Goal: Task Accomplishment & Management: Use online tool/utility

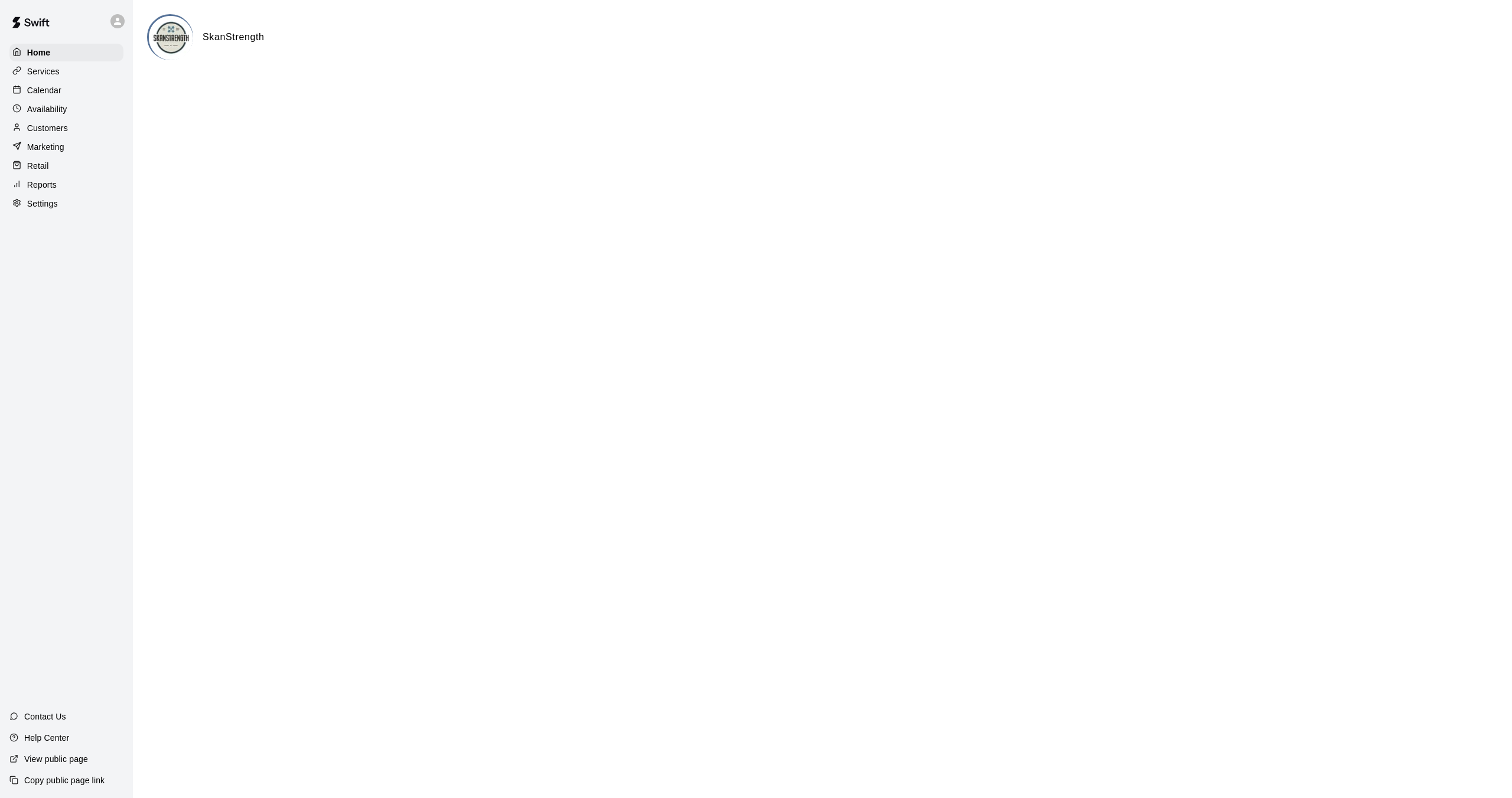
click at [105, 94] on div "Calendar" at bounding box center [66, 90] width 114 height 17
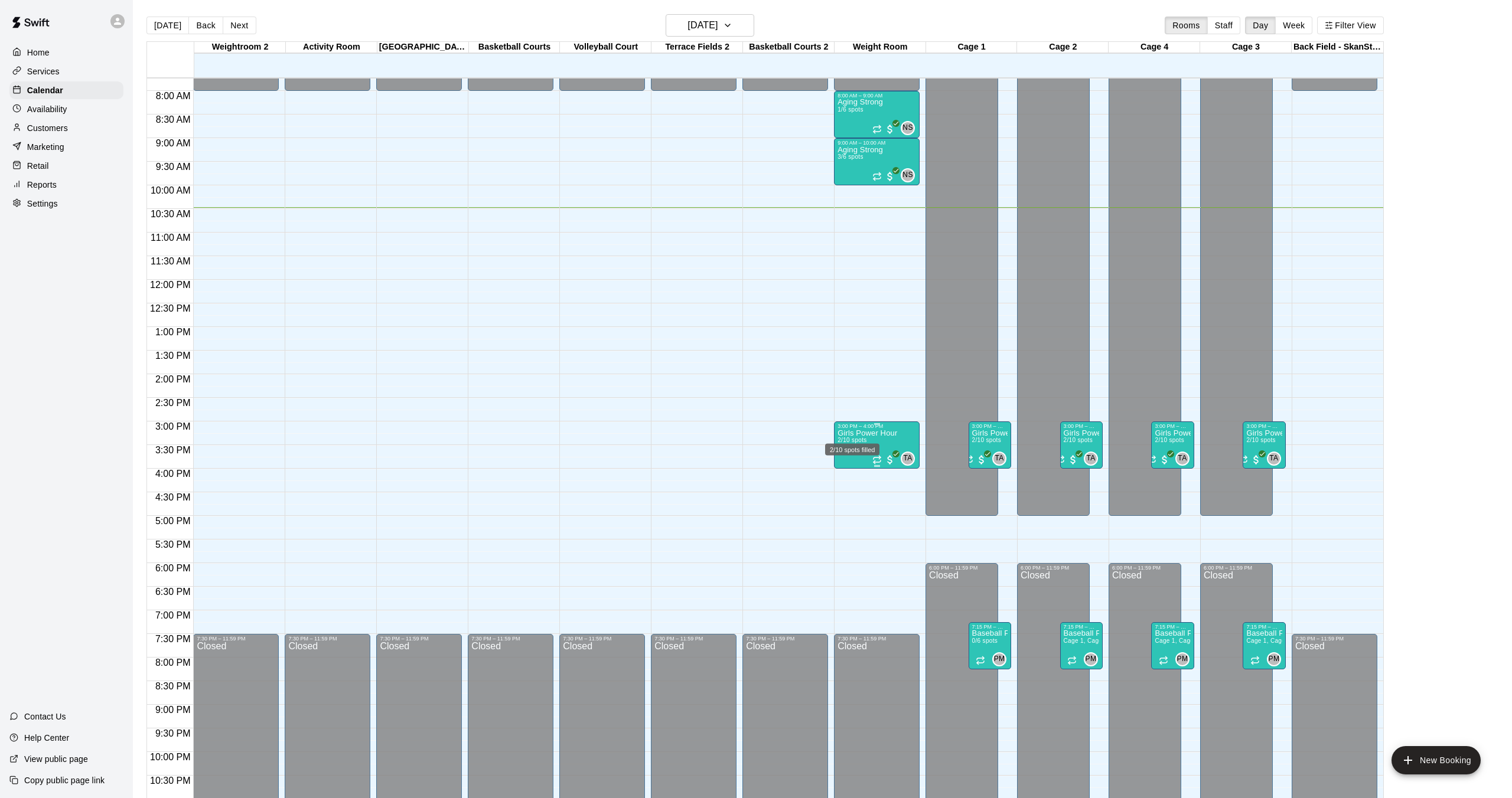
scroll to position [401, 0]
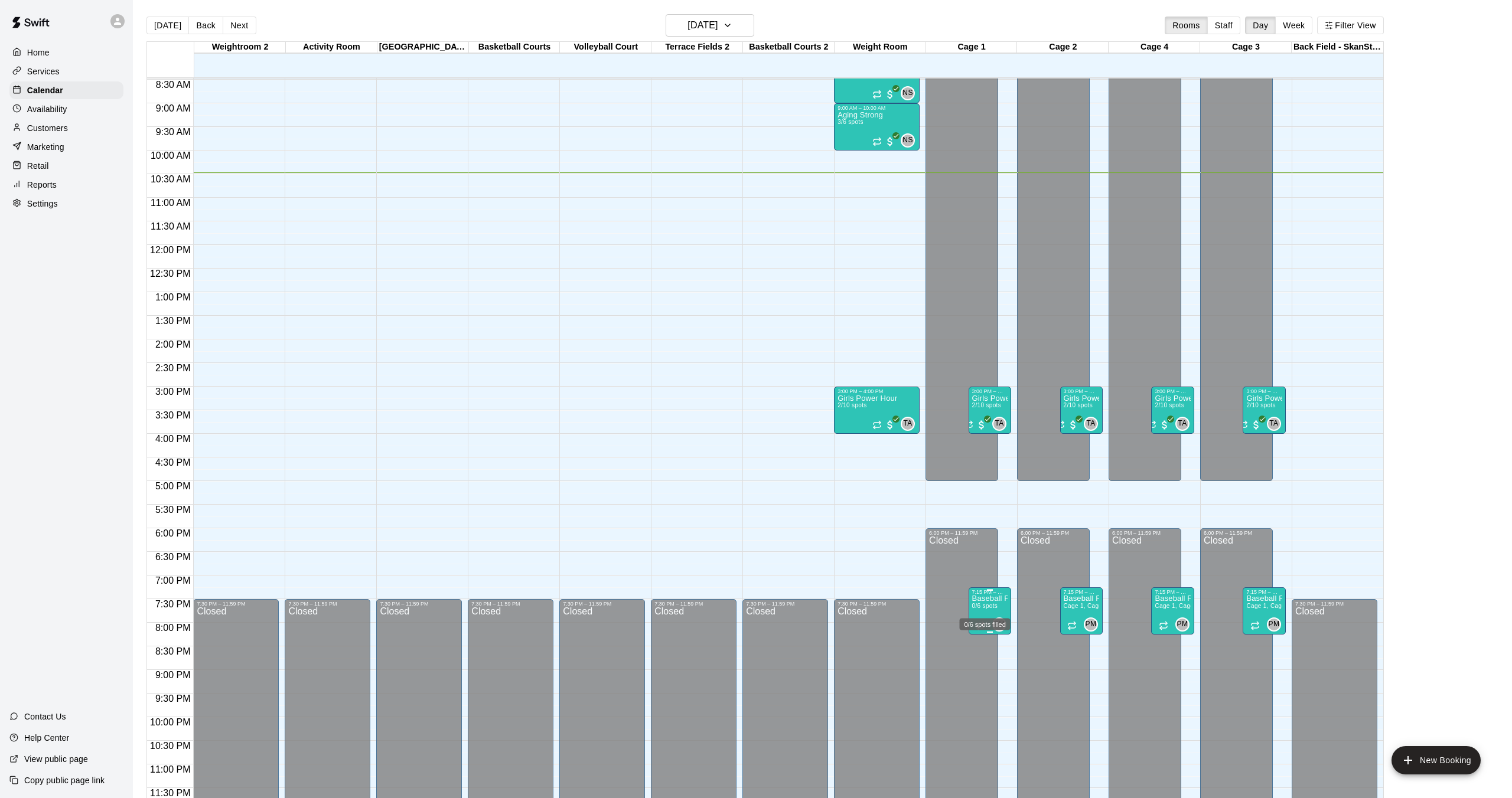
click at [985, 603] on span "0/6 spots" at bounding box center [985, 606] width 26 height 6
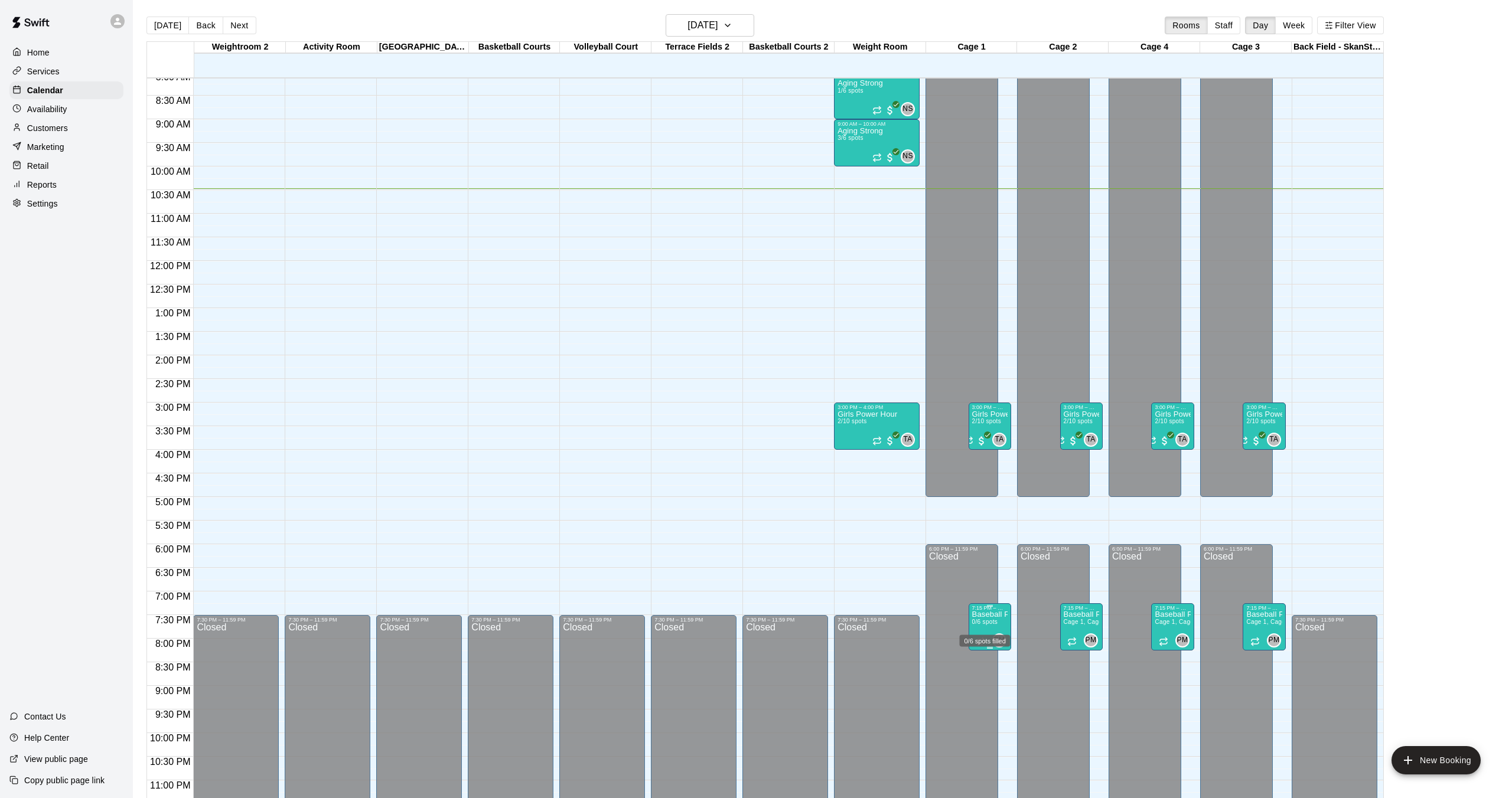
click at [982, 619] on span "0/6 spots" at bounding box center [985, 622] width 26 height 6
click at [73, 73] on div "Services" at bounding box center [66, 71] width 114 height 17
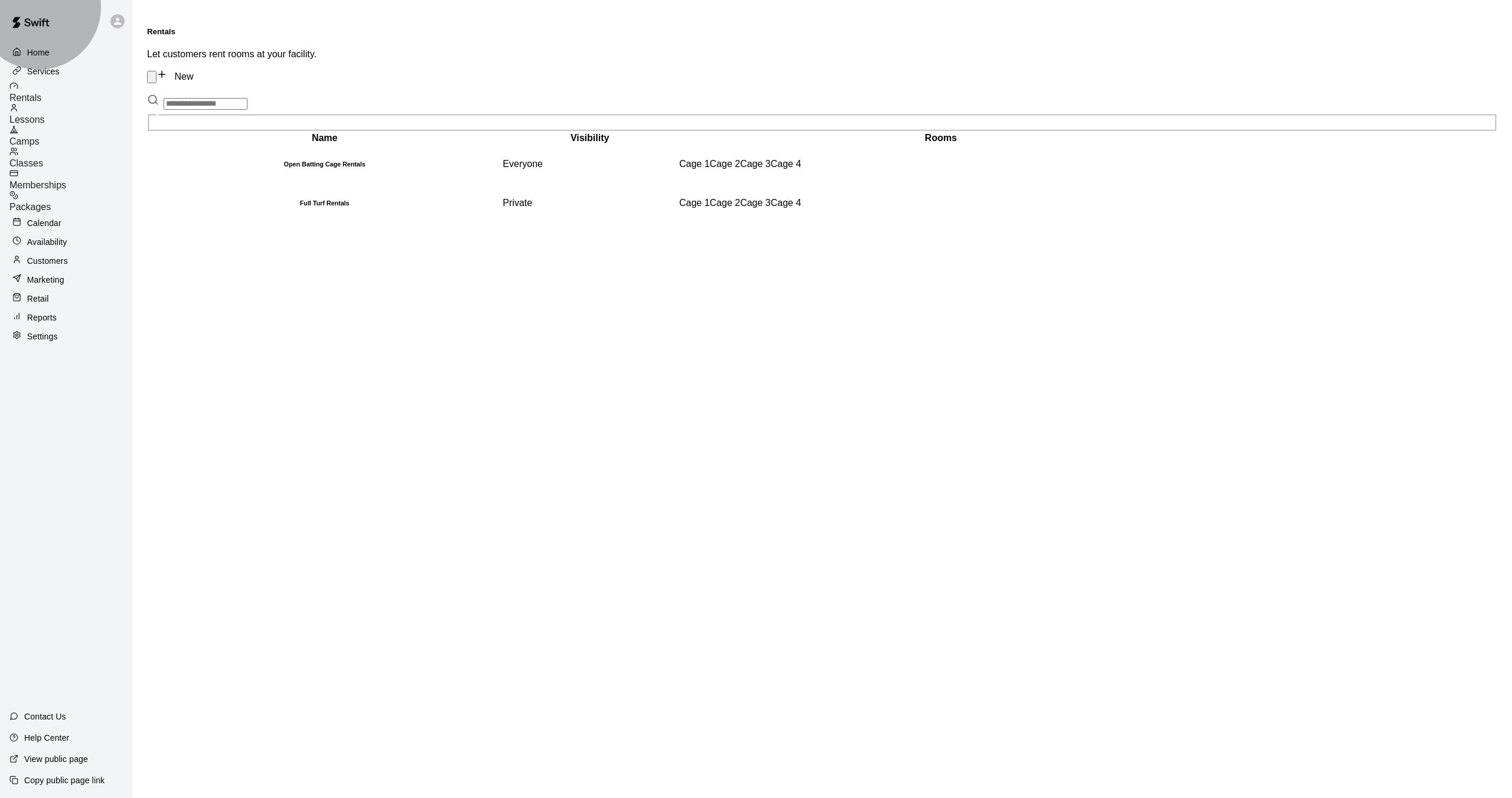
drag, startPoint x: 67, startPoint y: 145, endPoint x: 110, endPoint y: 130, distance: 45.5
click at [43, 158] on span "Classes" at bounding box center [26, 163] width 34 height 10
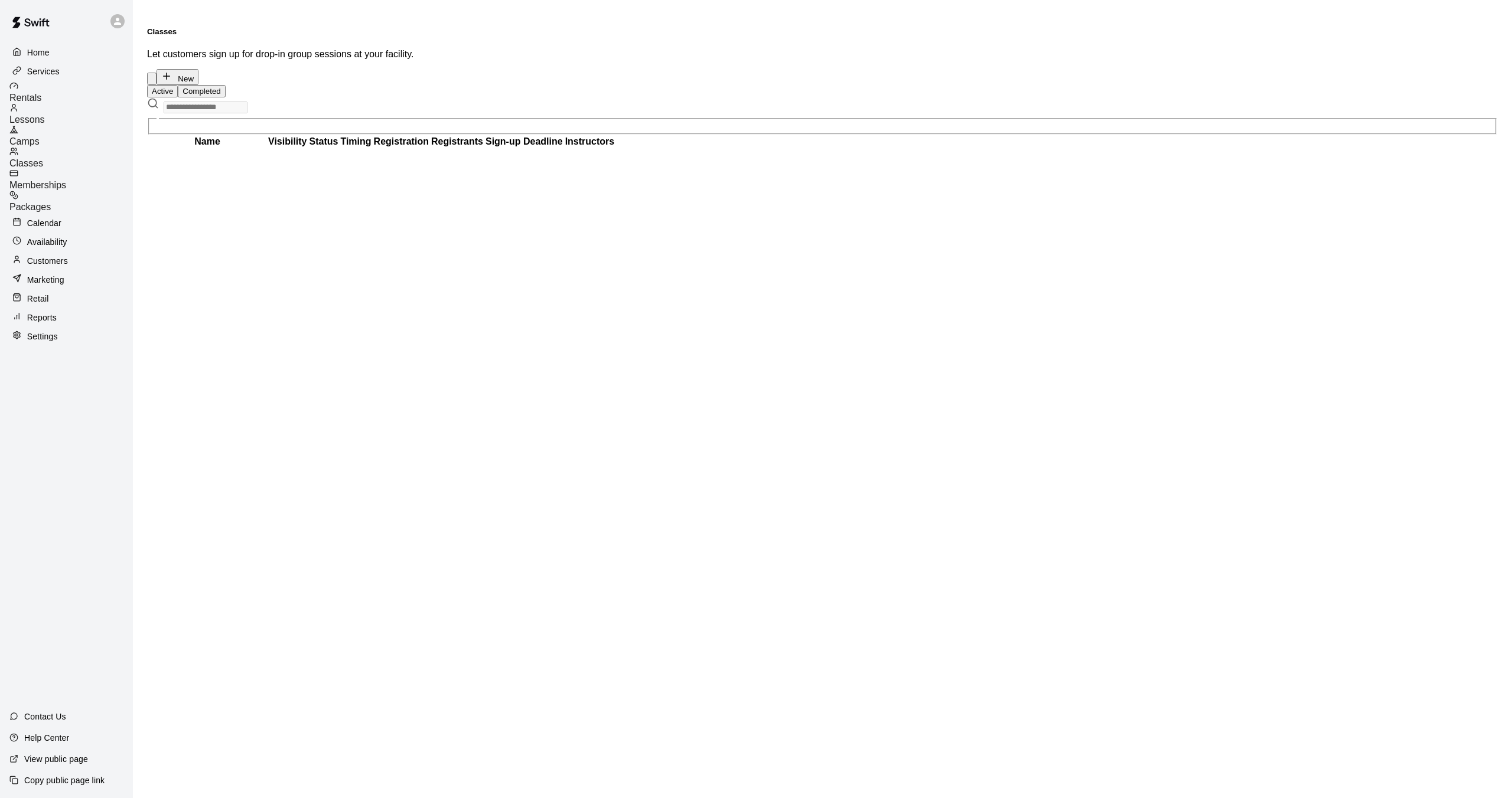
click at [233, 102] on input "text" at bounding box center [205, 107] width 84 height 12
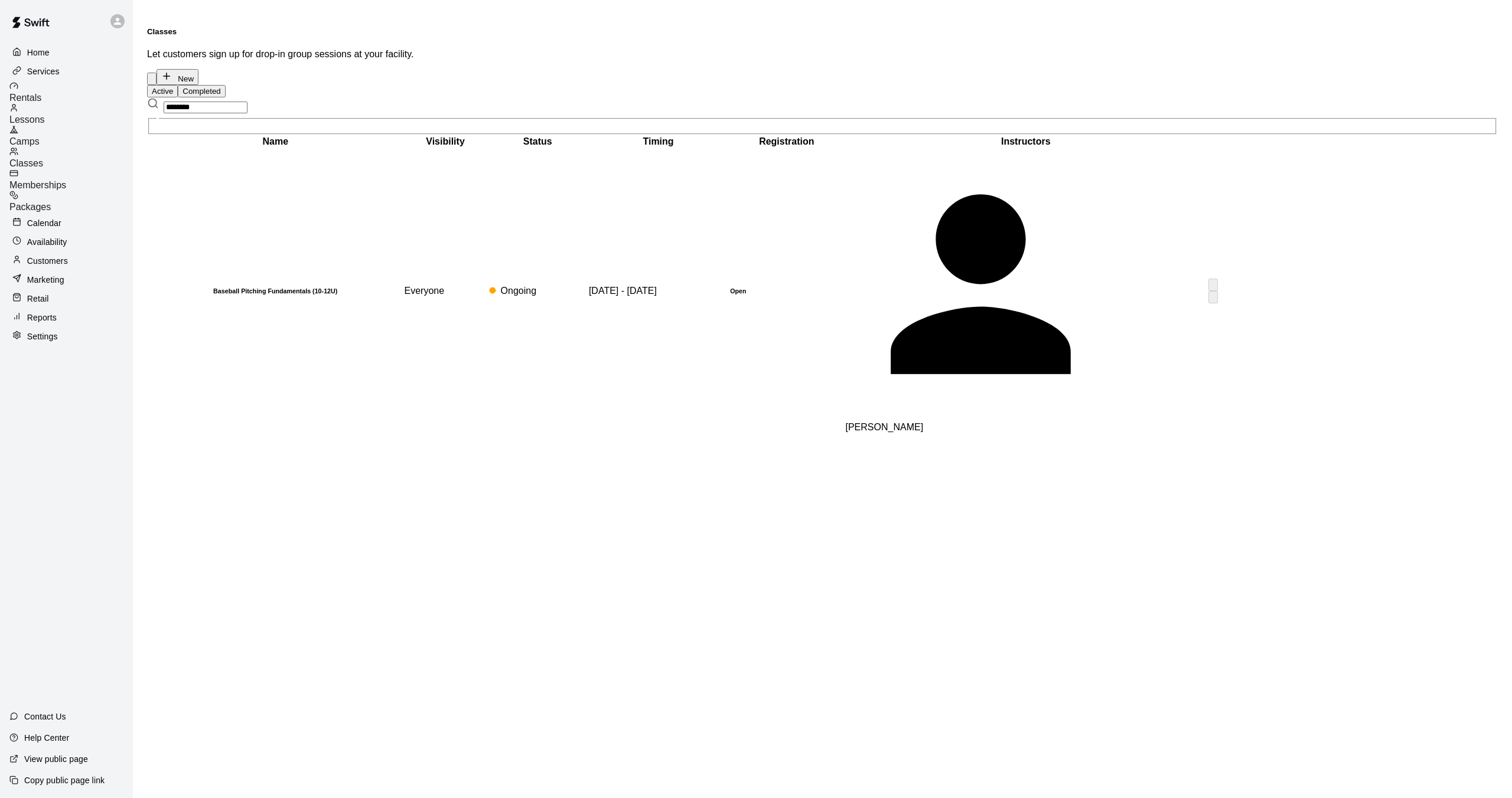
type input "********"
click at [228, 287] on h6 "Baseball Pitching Fundamentals (10-12U)" at bounding box center [275, 291] width 253 height 7
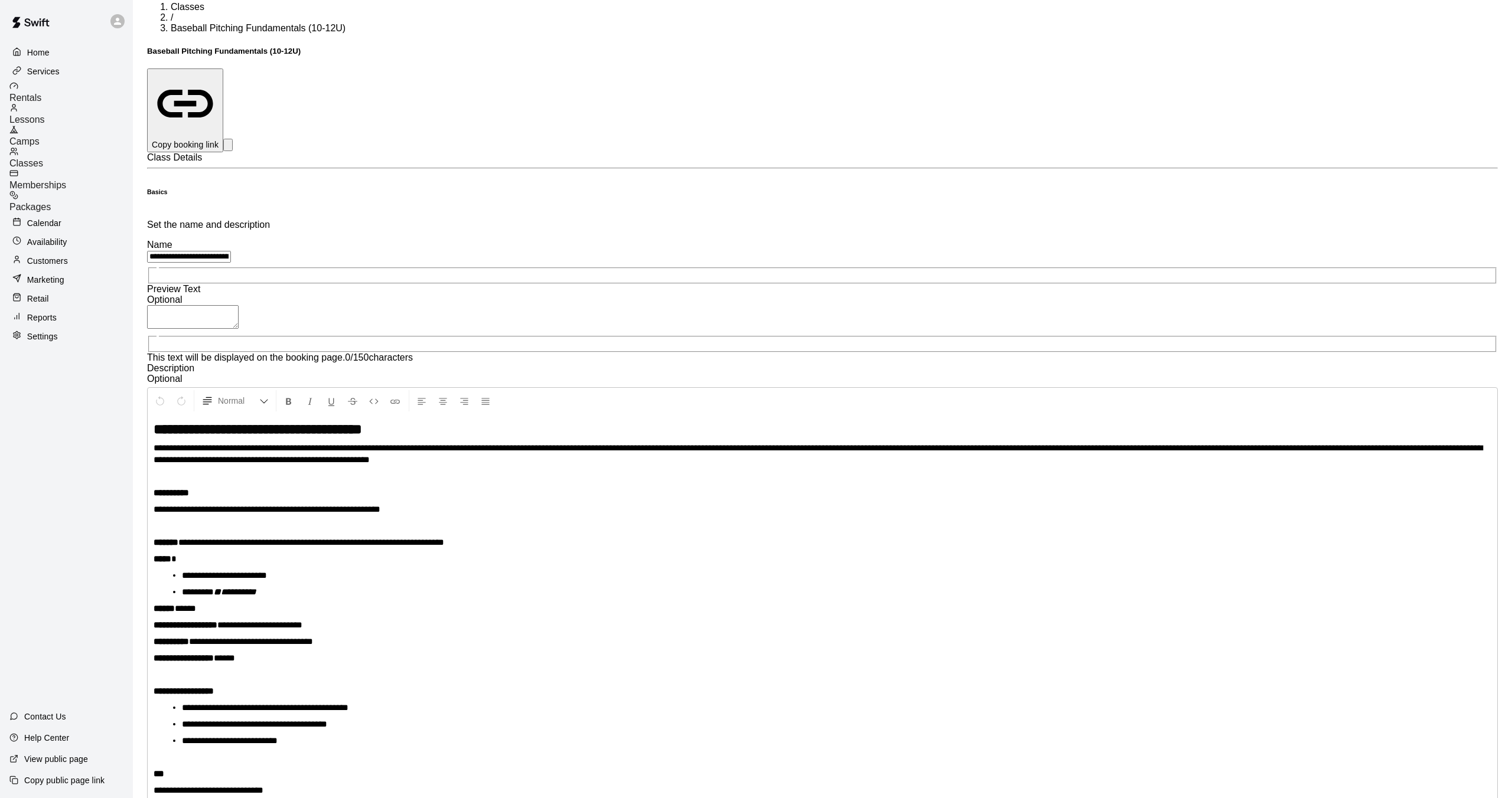
scroll to position [22, 0]
click at [218, 138] on p "Copy booking link" at bounding box center [185, 144] width 67 height 12
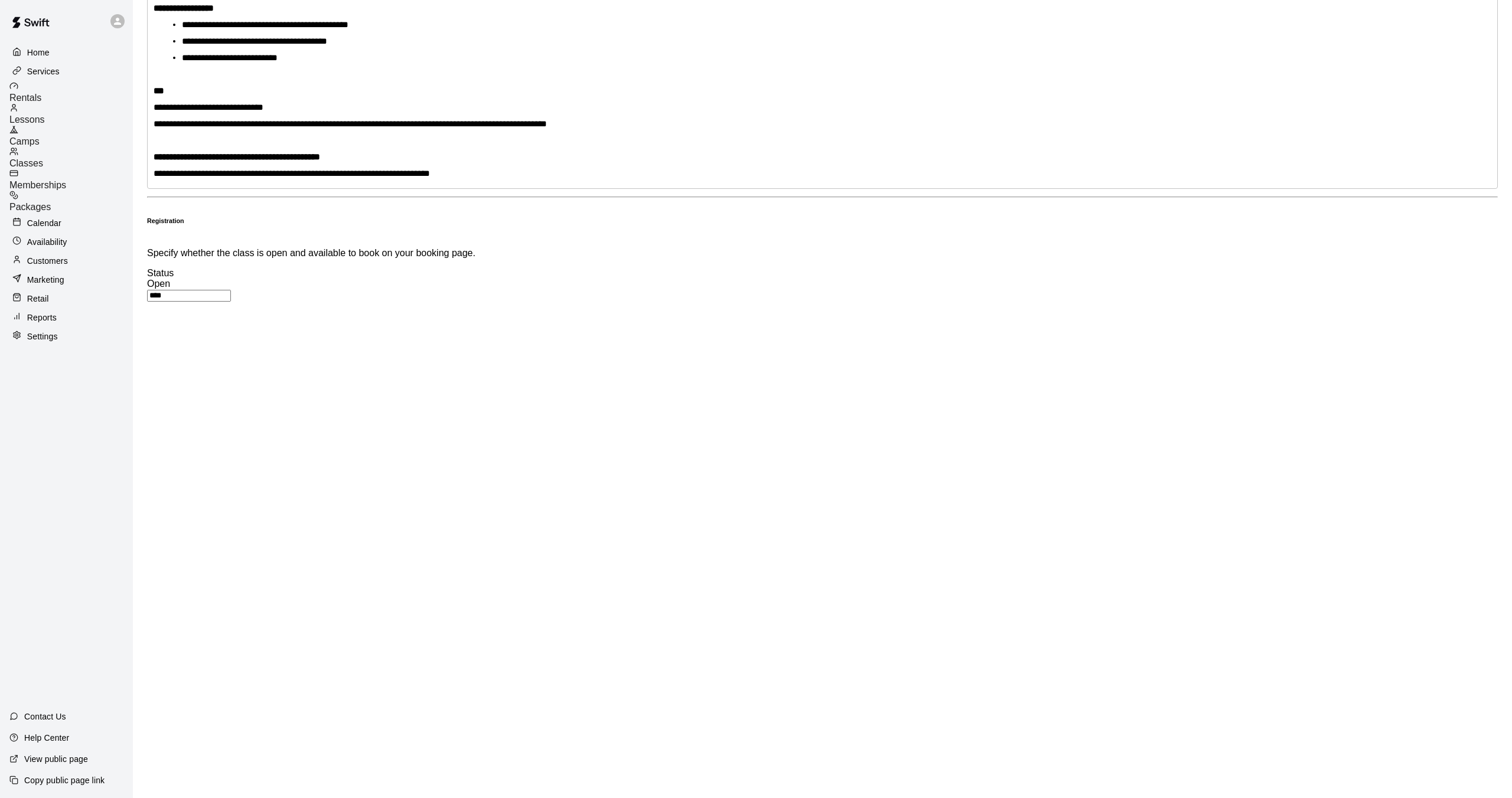
scroll to position [0, 0]
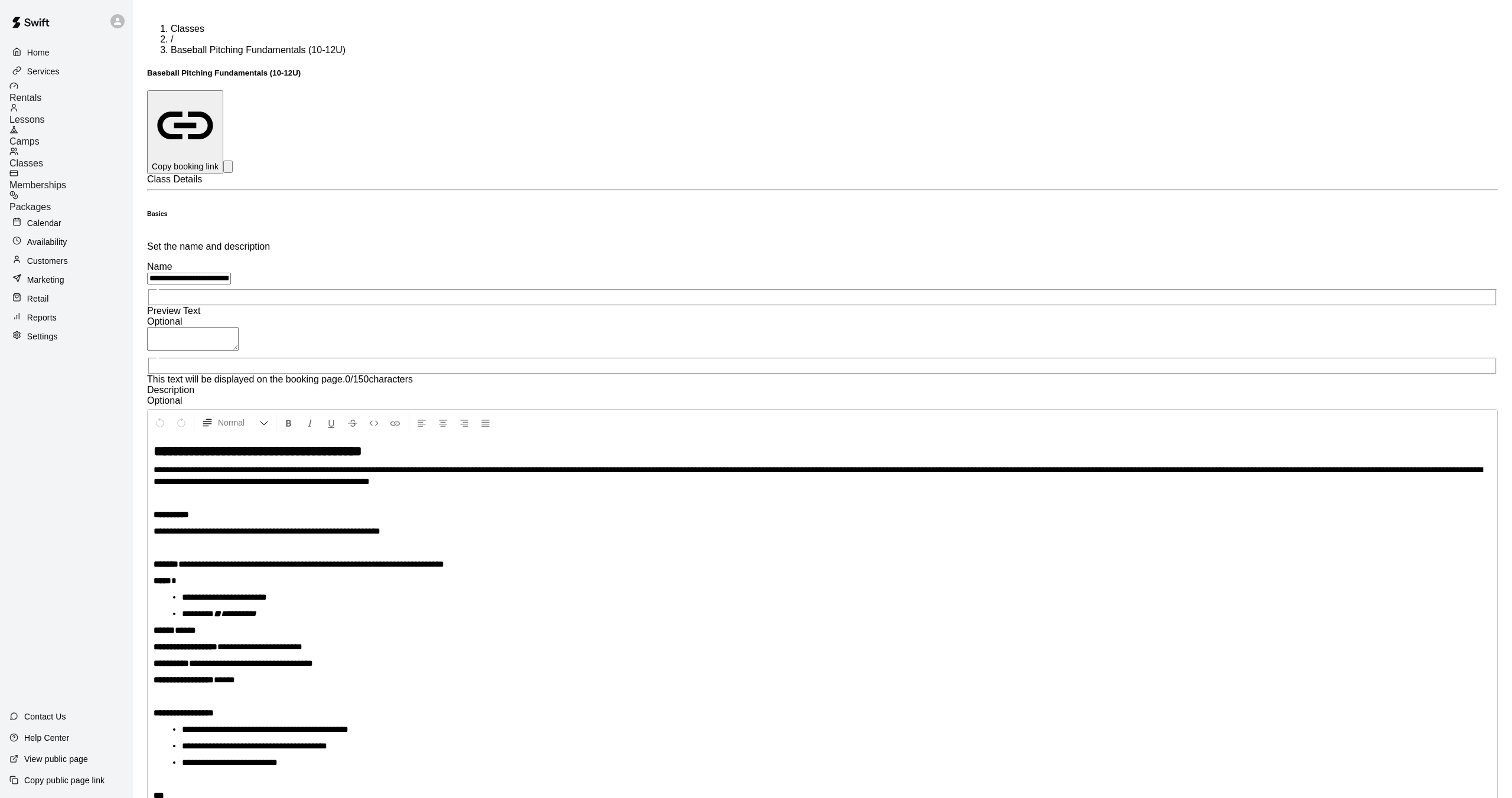
click at [218, 161] on p "Copy booking link" at bounding box center [185, 166] width 67 height 12
click at [43, 158] on span "Classes" at bounding box center [26, 163] width 34 height 10
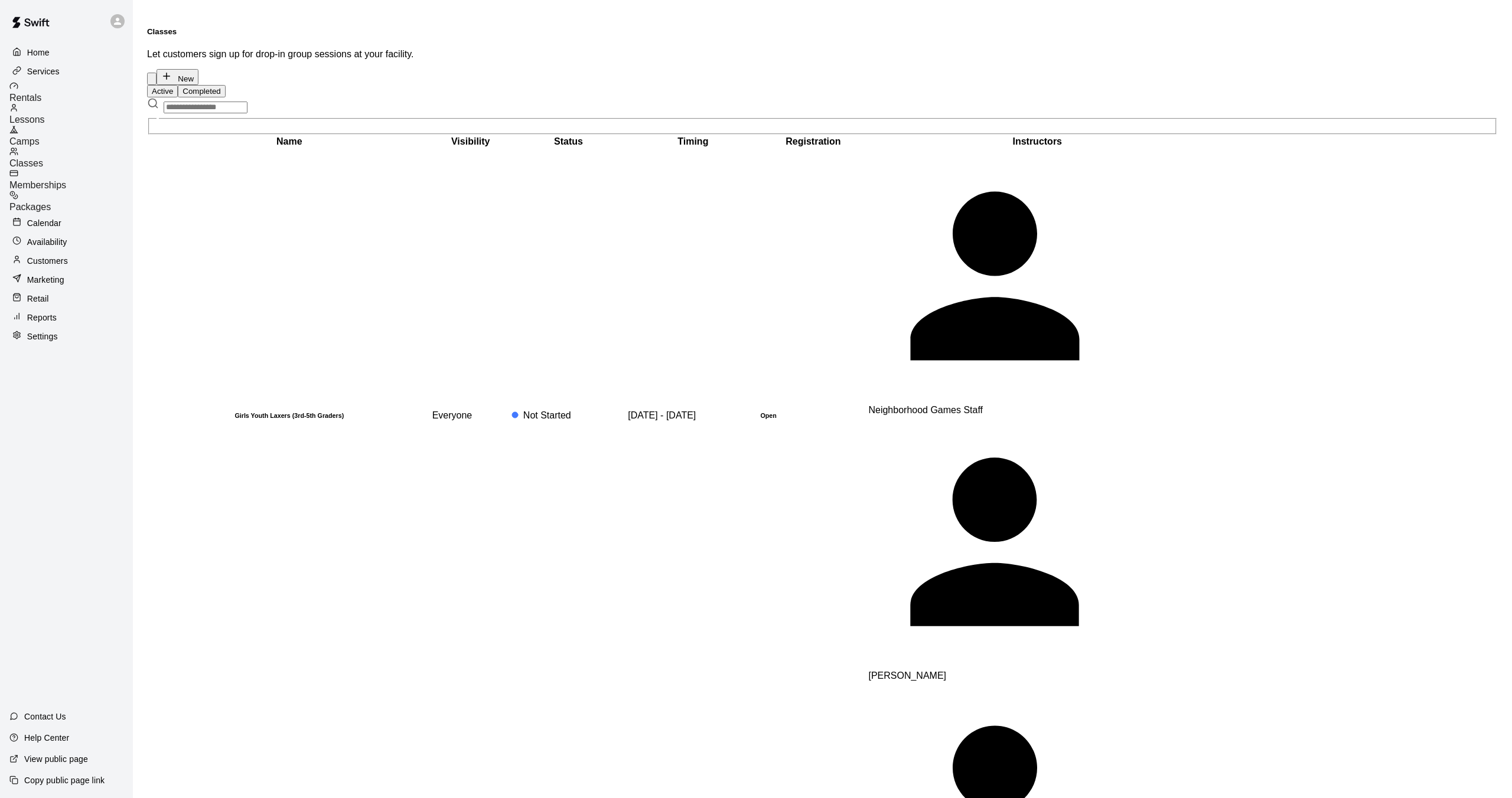
click at [233, 103] on input "text" at bounding box center [205, 107] width 84 height 12
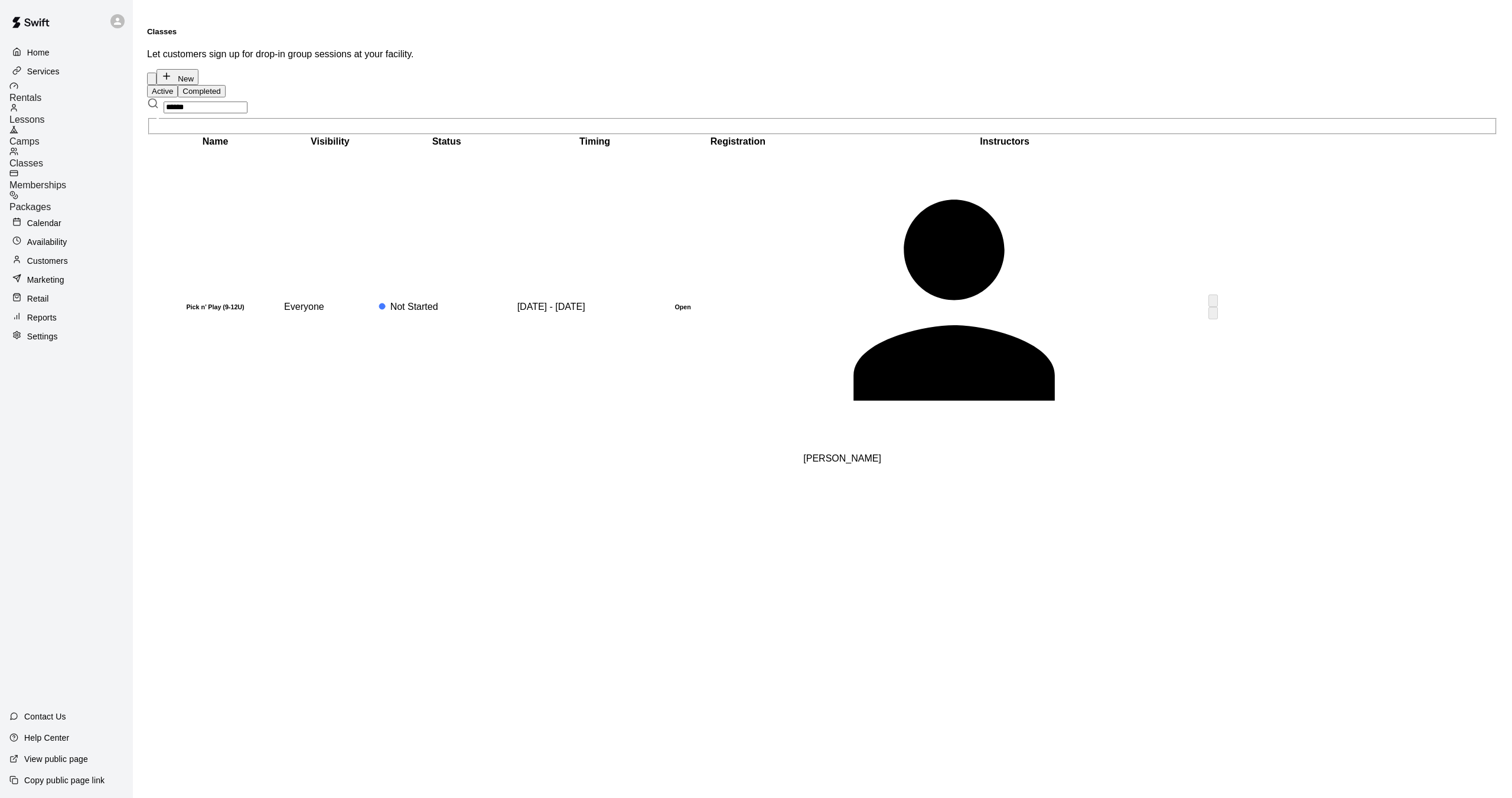
type input "******"
click at [231, 304] on h6 "Pick n’ Play (9-12U)" at bounding box center [215, 307] width 133 height 7
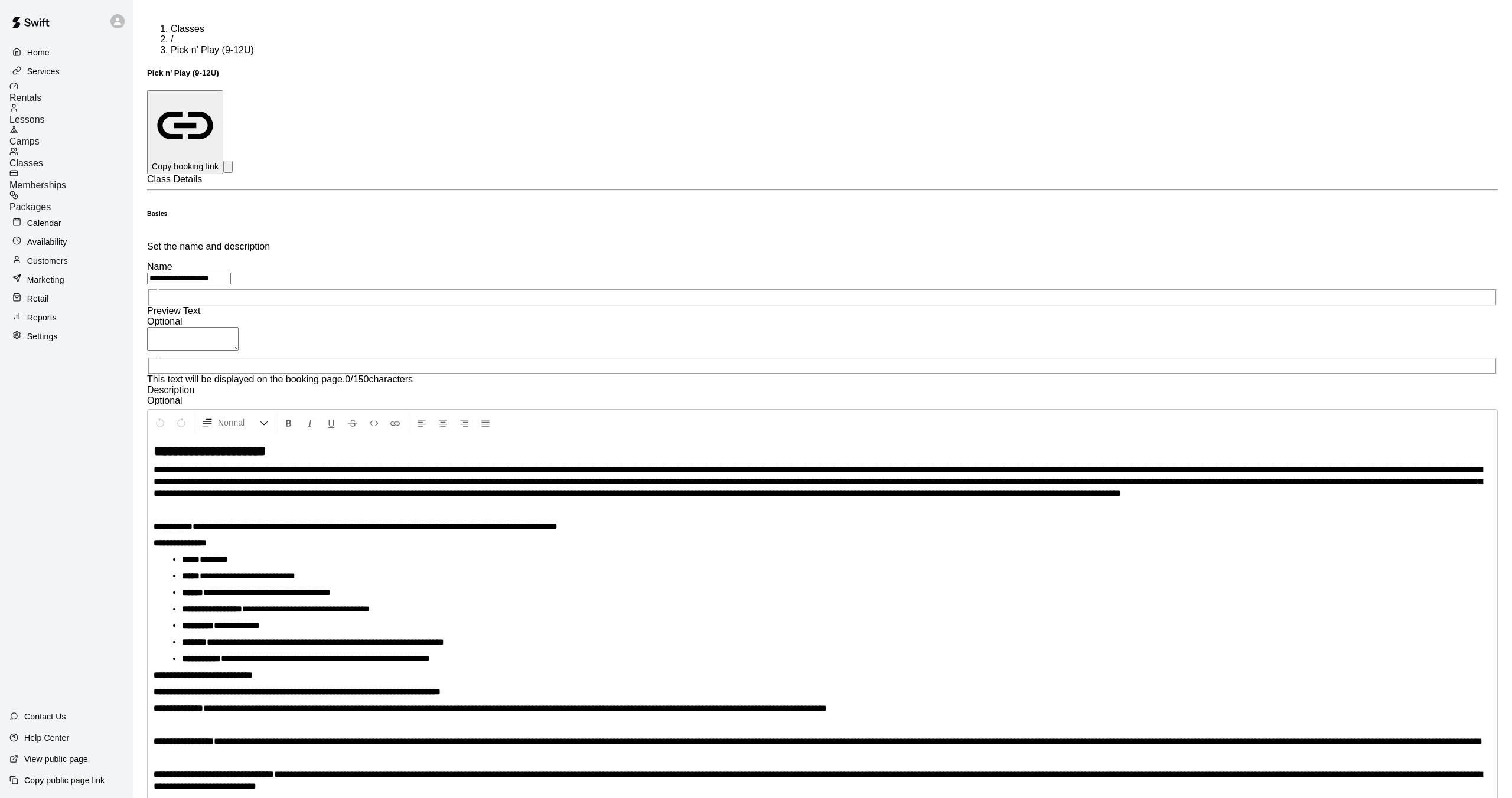
scroll to position [27, 0]
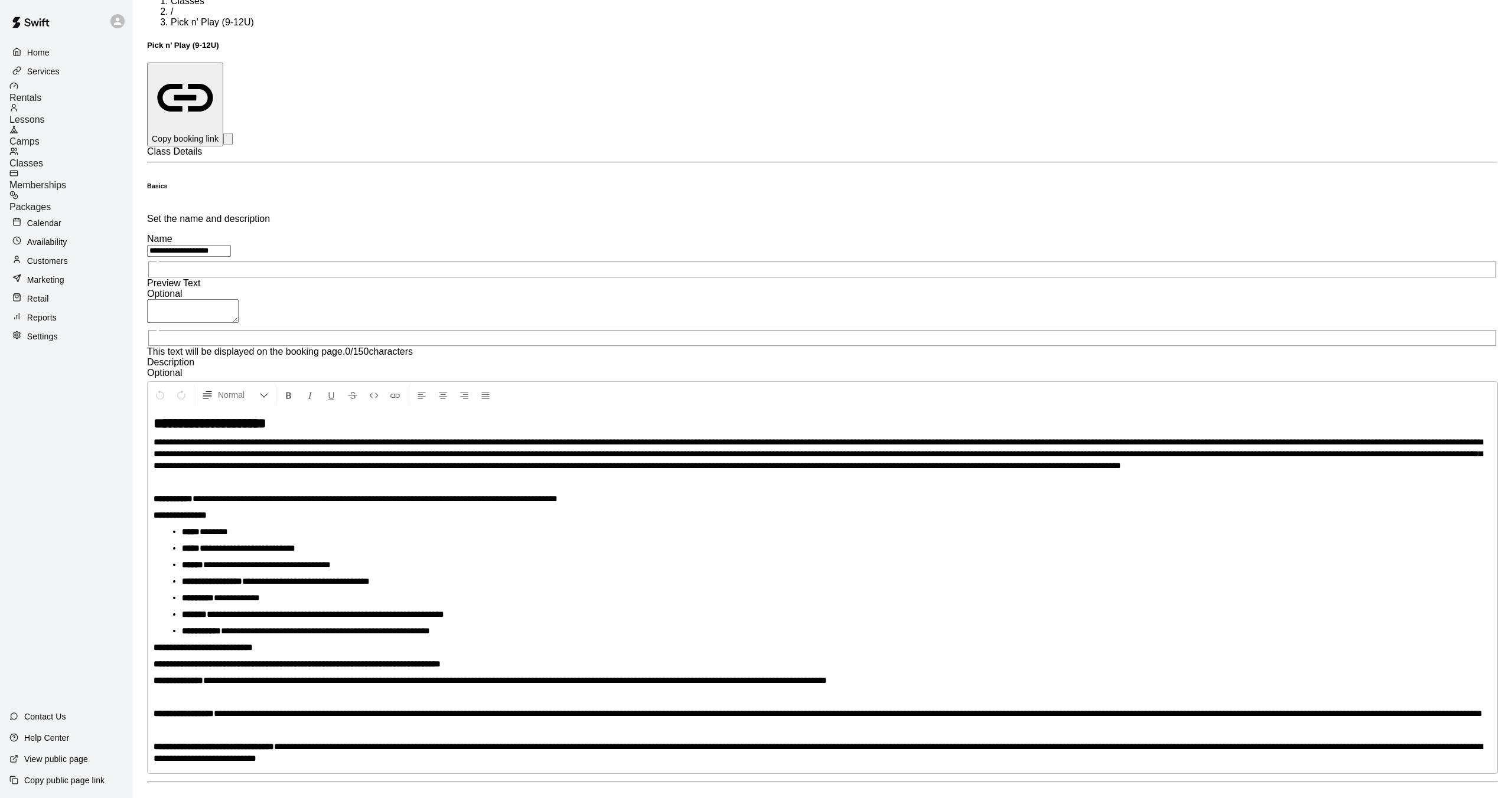
click at [218, 133] on p "Copy booking link" at bounding box center [185, 138] width 67 height 12
